Goal: Task Accomplishment & Management: Manage account settings

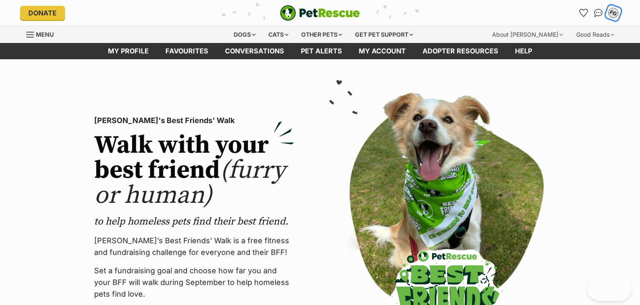
click at [615, 13] on div "FG" at bounding box center [613, 13] width 11 height 11
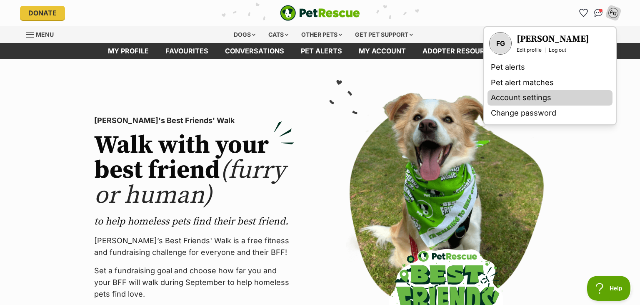
click at [516, 98] on link "Account settings" at bounding box center [550, 97] width 125 height 15
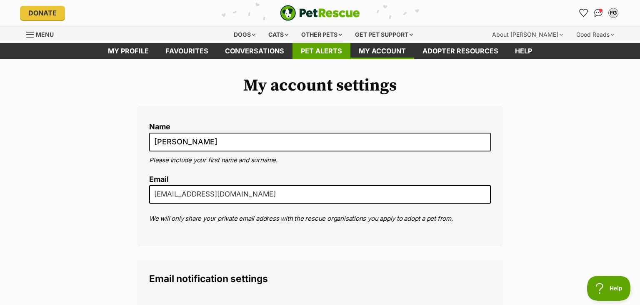
click at [308, 50] on link "Pet alerts" at bounding box center [322, 51] width 58 height 16
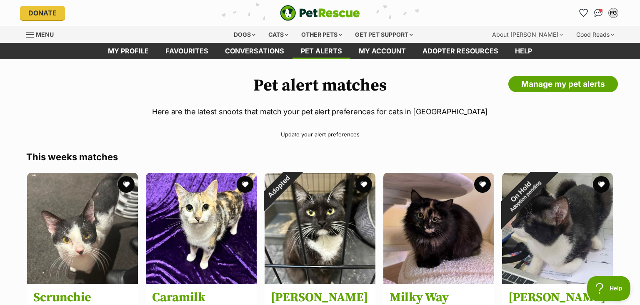
click at [314, 136] on link "Update your alert preferences" at bounding box center [320, 134] width 588 height 15
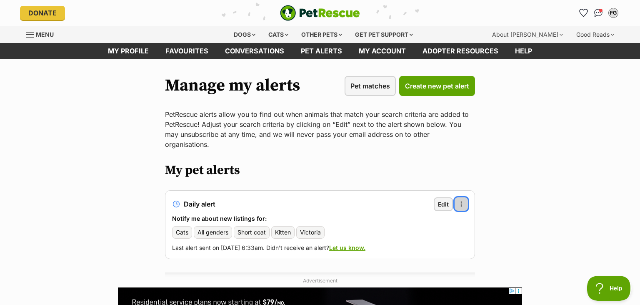
click at [467, 197] on button "More options" at bounding box center [461, 203] width 13 height 13
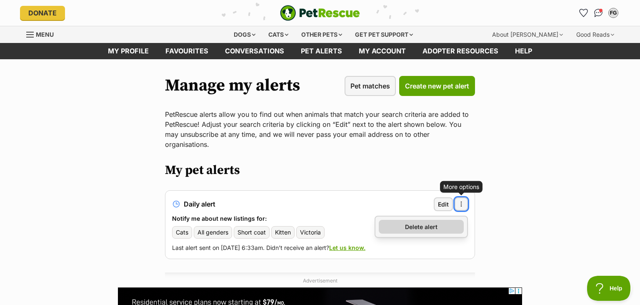
click at [404, 220] on link "Delete alert" at bounding box center [421, 227] width 85 height 14
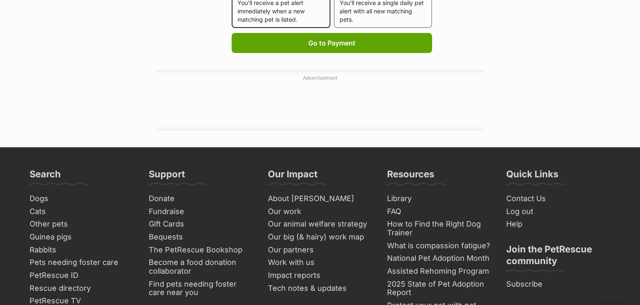
scroll to position [587, 0]
